Goal: Task Accomplishment & Management: Manage account settings

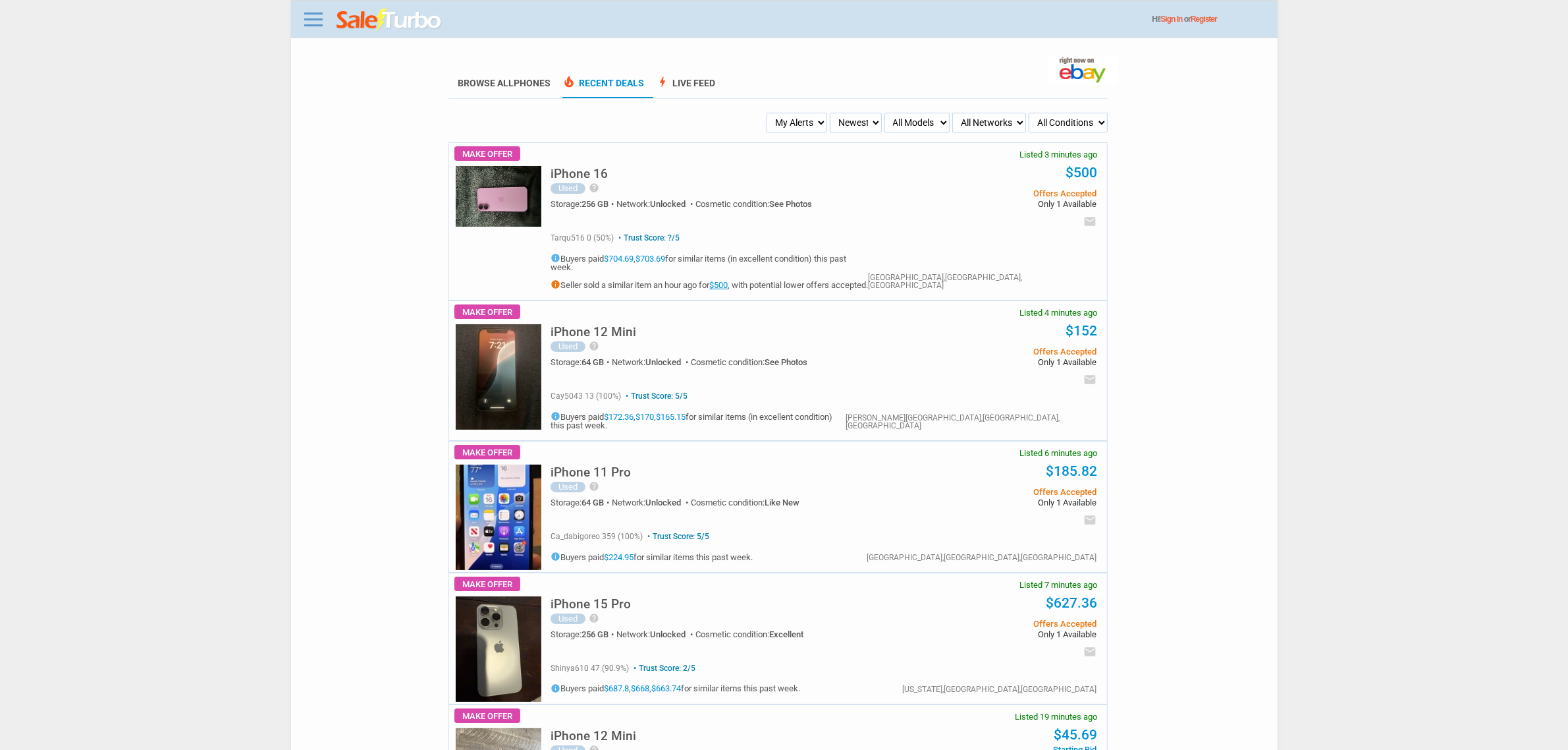
click at [824, 128] on select "My Alerts All Deals BIN Only w/ Offers Only" at bounding box center [796, 122] width 60 height 19
select select "flash_bin"
click at [768, 113] on select "My Alerts All Deals BIN Only w/ Offers Only" at bounding box center [796, 122] width 60 height 19
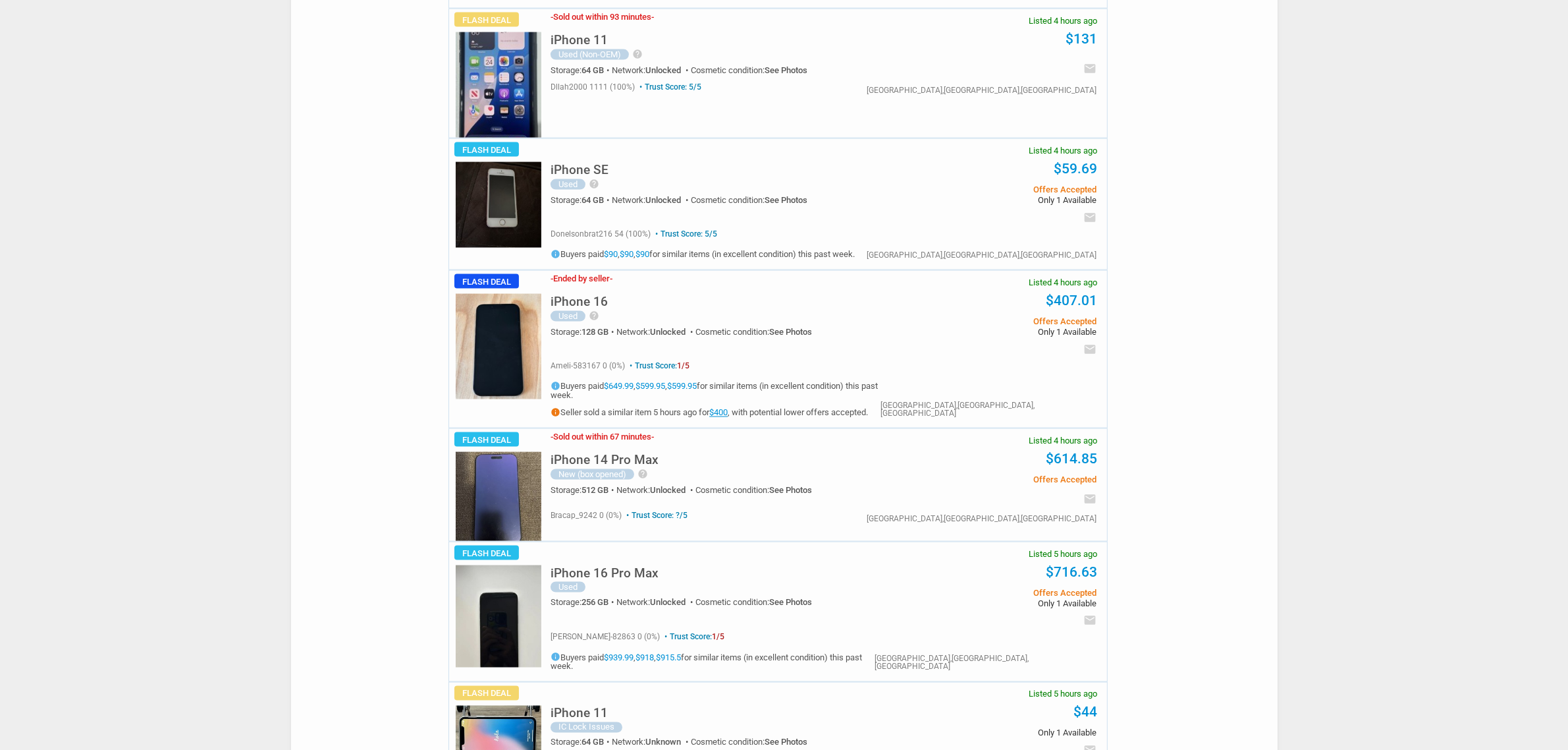
scroll to position [2553, 0]
